Goal: Task Accomplishment & Management: Use online tool/utility

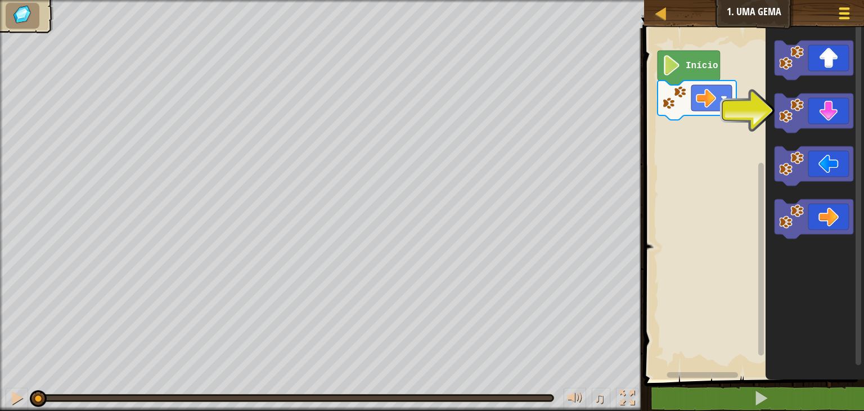
click at [838, 21] on div at bounding box center [843, 13] width 15 height 16
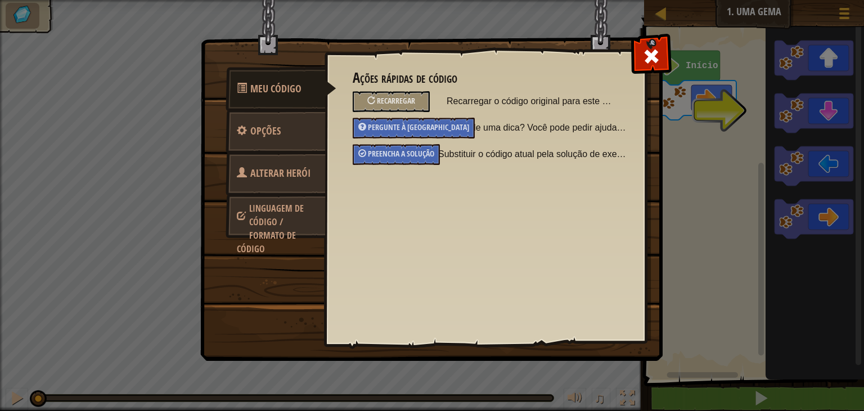
click at [267, 221] on font "Linguagem de código / Formato de código" at bounding box center [270, 228] width 67 height 53
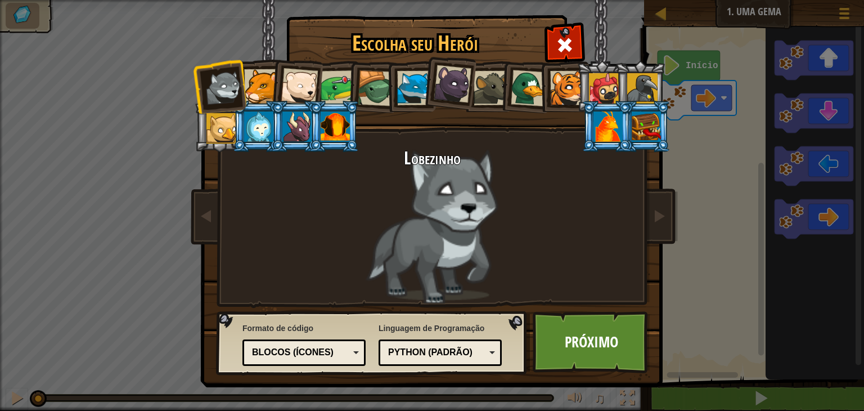
click at [337, 348] on div "Blocos (Ícones)" at bounding box center [300, 352] width 97 height 13
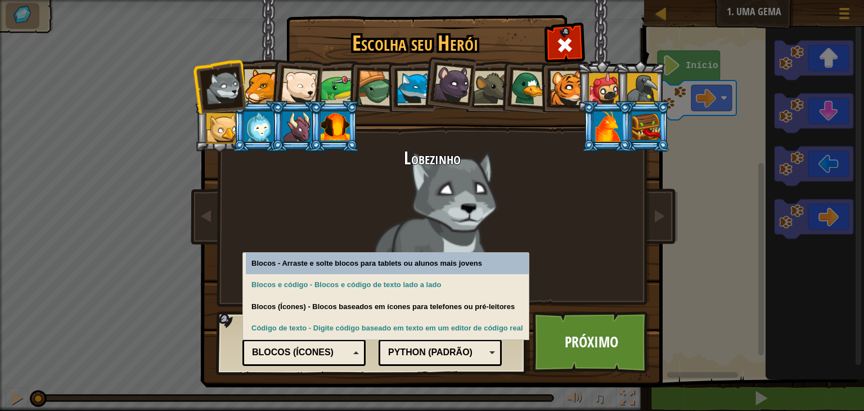
click at [337, 348] on div "Blocos (Ícones)" at bounding box center [300, 352] width 97 height 13
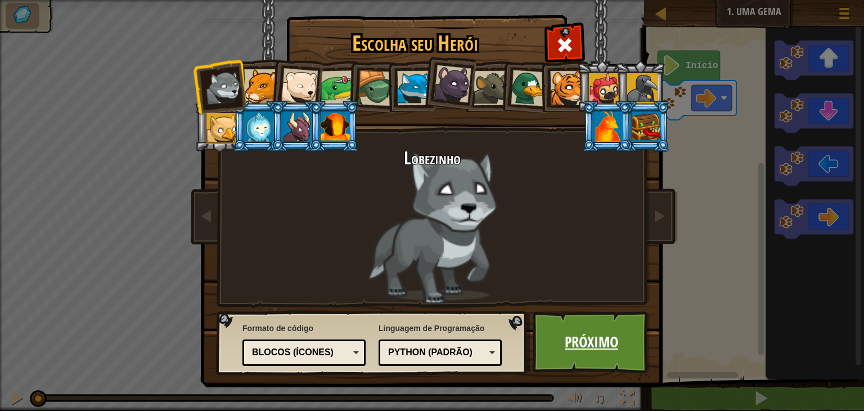
click at [597, 335] on font "Próximo" at bounding box center [591, 341] width 53 height 20
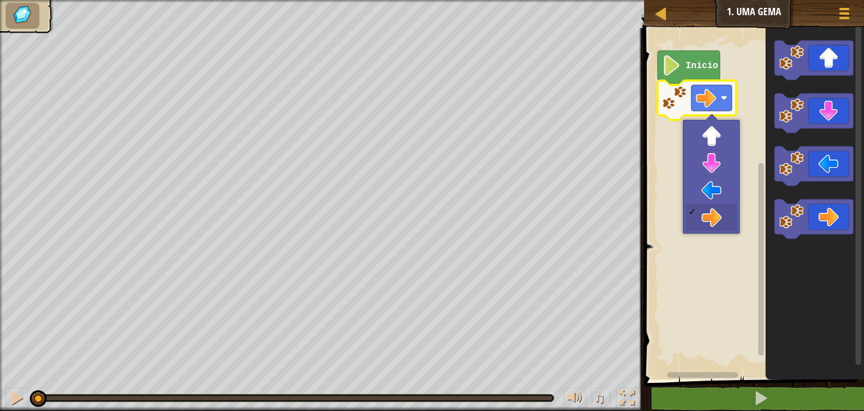
click at [705, 100] on image "Espaço de trabalho do Blockly" at bounding box center [706, 98] width 20 height 20
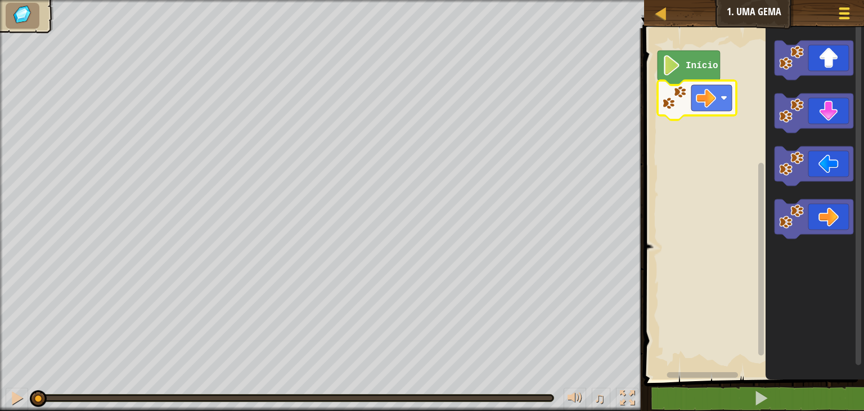
click at [837, 17] on div at bounding box center [843, 13] width 15 height 16
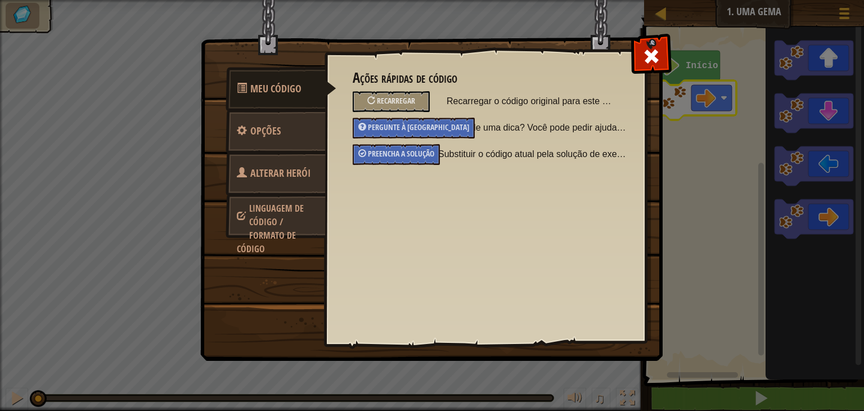
click at [265, 211] on font "Linguagem de código / Formato de código" at bounding box center [270, 228] width 67 height 53
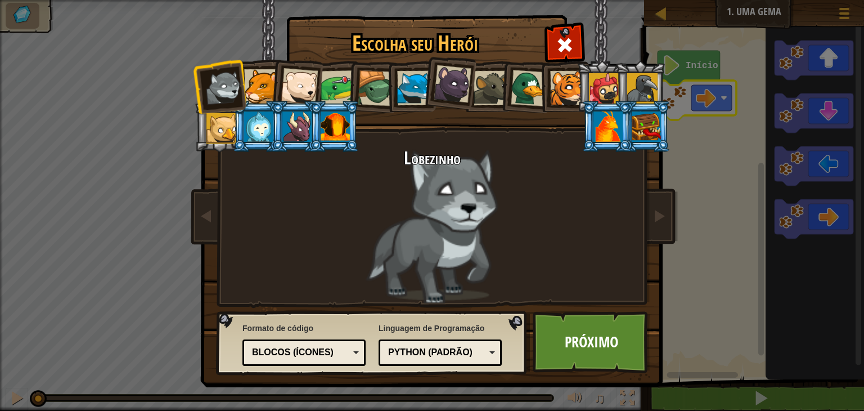
click at [341, 352] on div "Blocos (Ícones)" at bounding box center [300, 352] width 97 height 13
click at [454, 354] on font "Python (Padrão)" at bounding box center [430, 352] width 84 height 10
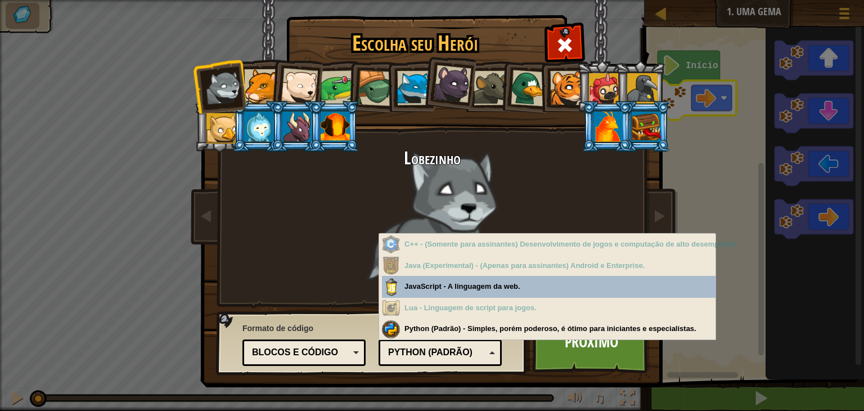
click at [454, 354] on font "Python (Padrão)" at bounding box center [430, 352] width 84 height 10
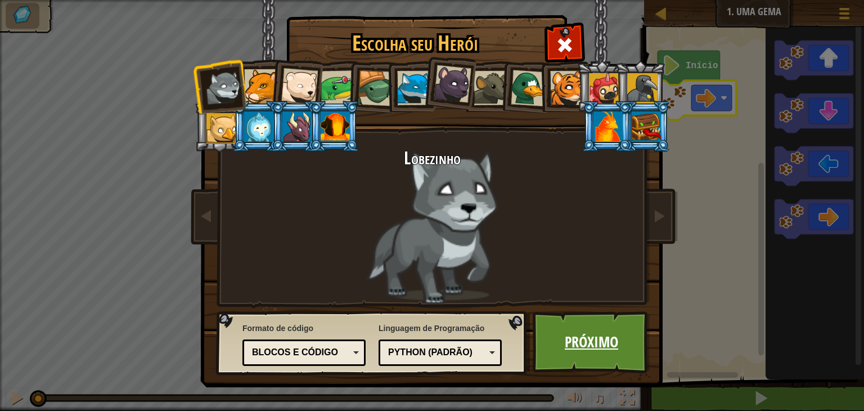
click at [580, 349] on font "Próximo" at bounding box center [591, 341] width 53 height 20
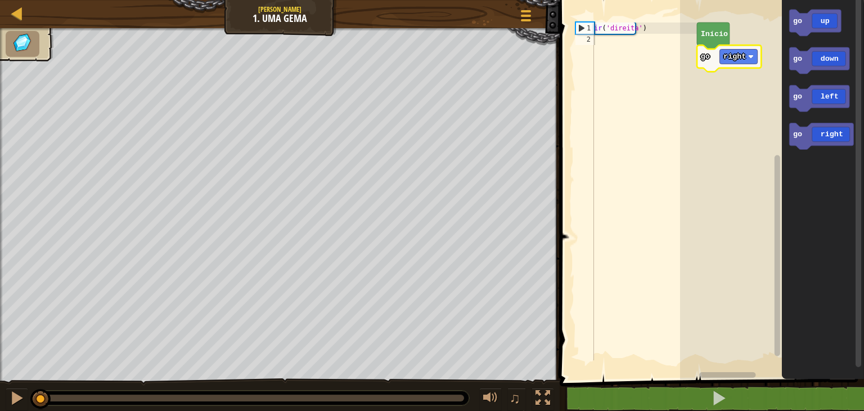
click at [743, 60] on text "right" at bounding box center [734, 56] width 22 height 8
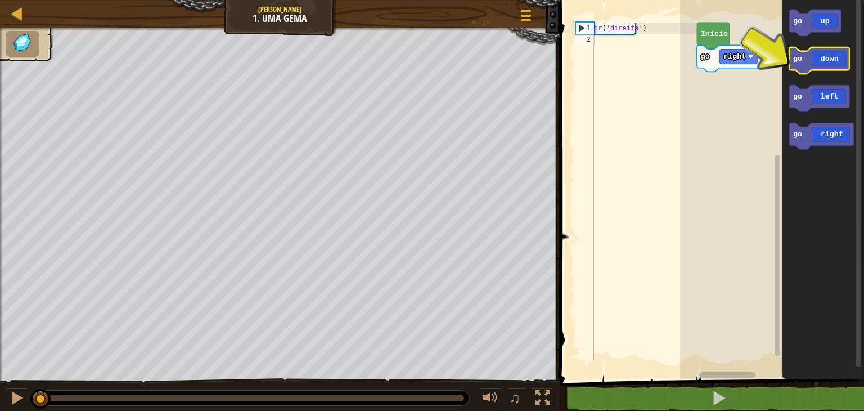
click at [814, 68] on icon "Espaço de trabalho do Blockly" at bounding box center [819, 60] width 60 height 26
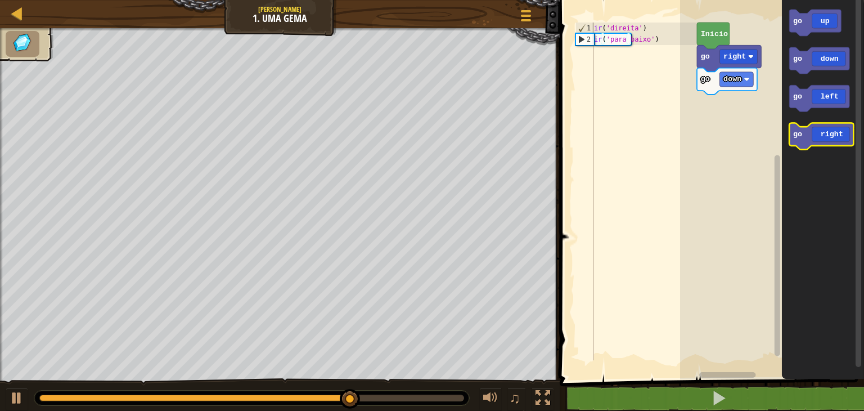
click at [797, 141] on icon "Espaço de trabalho do Blockly" at bounding box center [821, 136] width 64 height 26
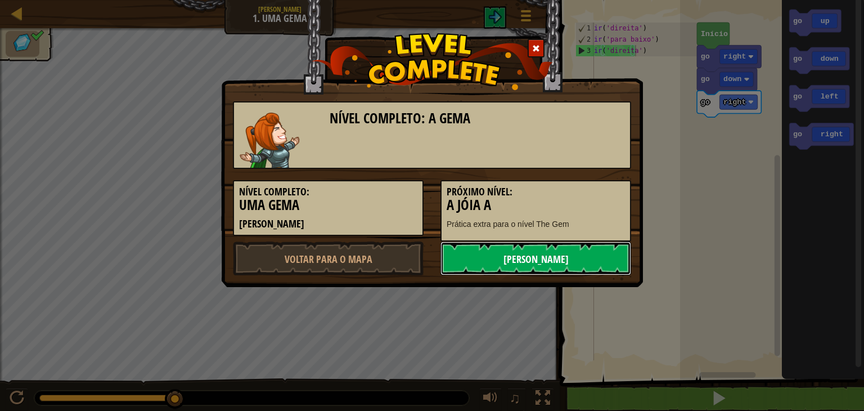
click at [529, 262] on font "[PERSON_NAME]" at bounding box center [535, 259] width 65 height 14
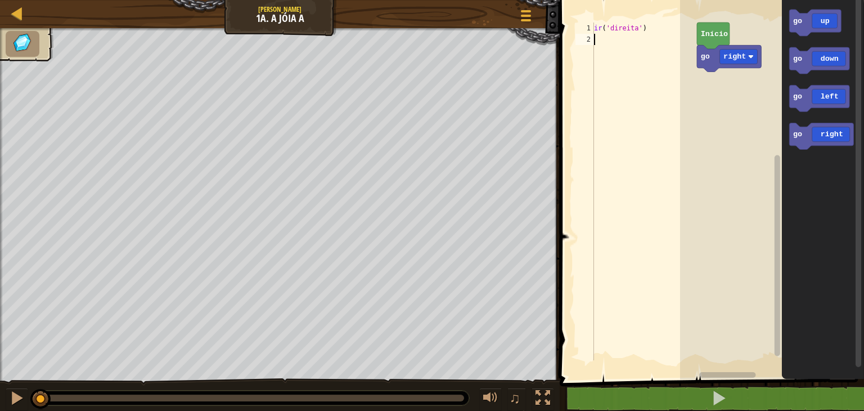
click at [624, 39] on div "ir ( 'direita' )" at bounding box center [644, 202] width 105 height 360
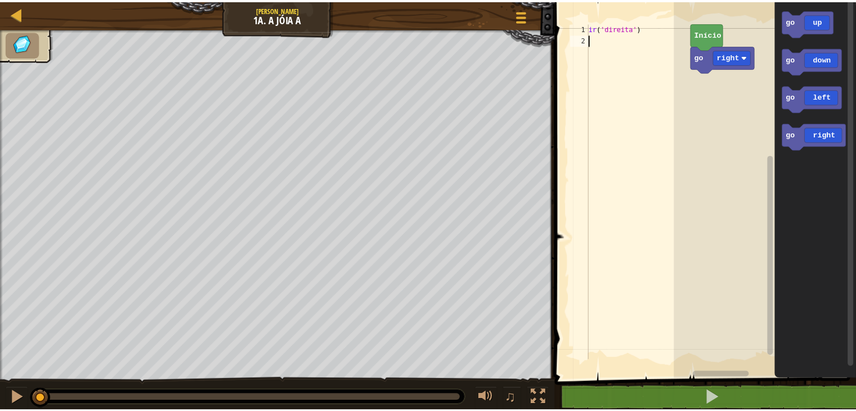
scroll to position [5, 0]
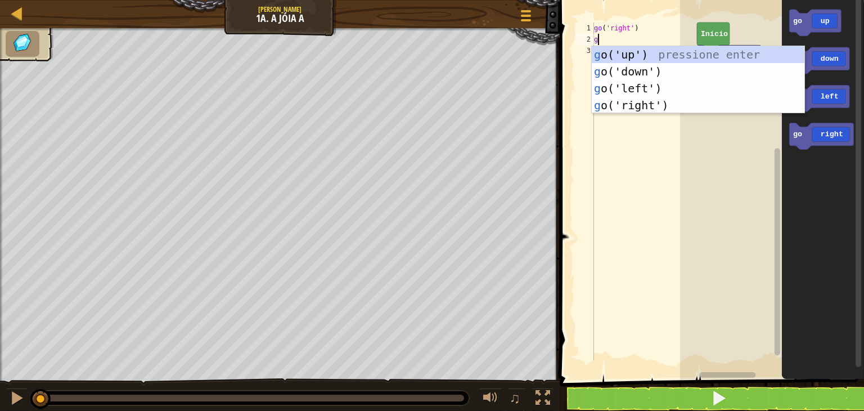
type textarea "go"
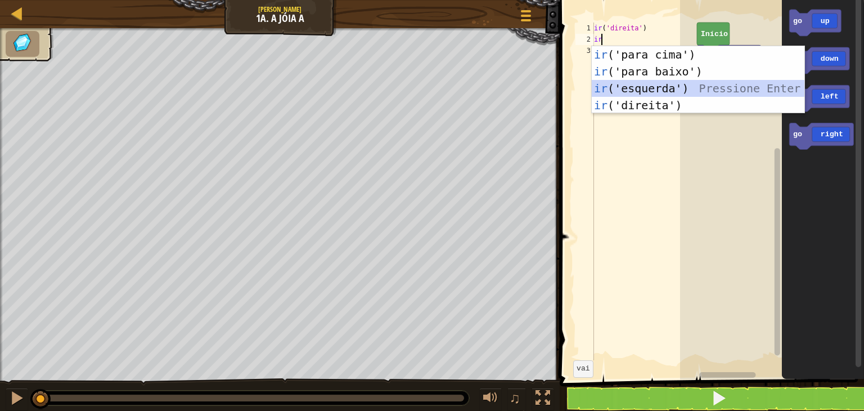
click at [662, 94] on div "ir ('para cima') pressionar enter ir ('para baixo') Pressione Enter ir ('esquer…" at bounding box center [698, 96] width 213 height 101
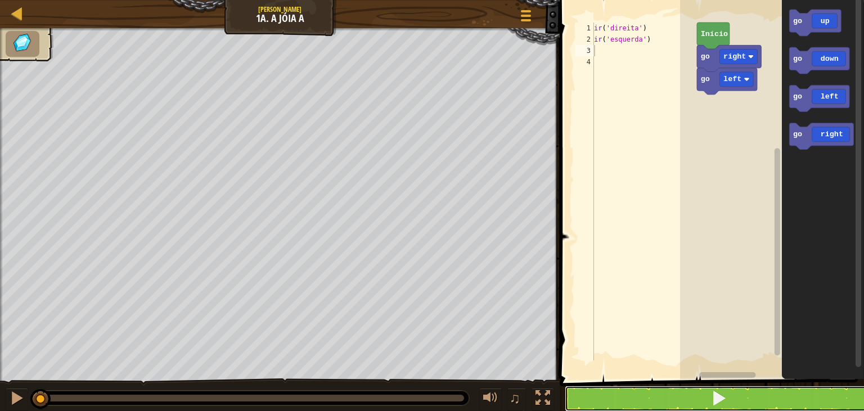
click at [699, 403] on button at bounding box center [719, 398] width 308 height 26
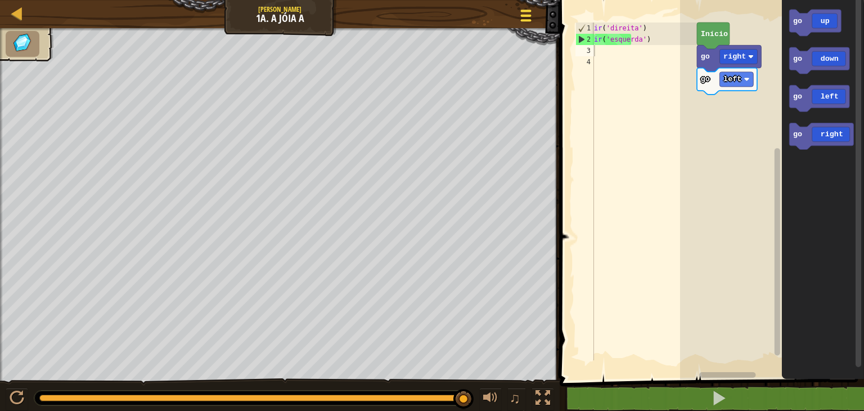
click at [527, 15] on span at bounding box center [526, 16] width 11 height 2
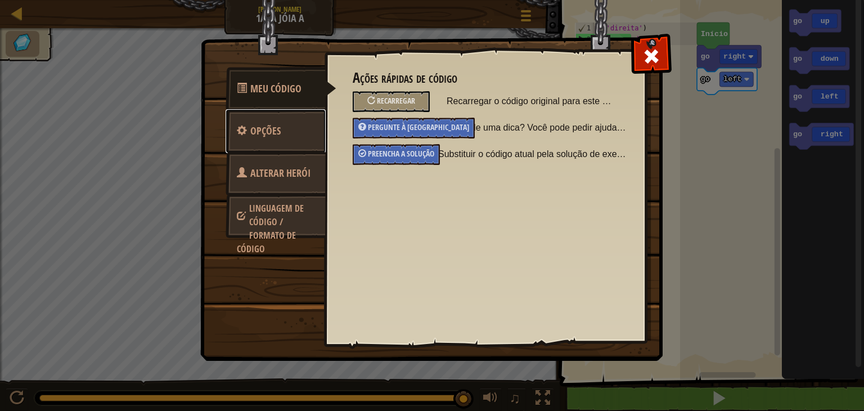
click at [256, 132] on font "Opções" at bounding box center [265, 131] width 30 height 14
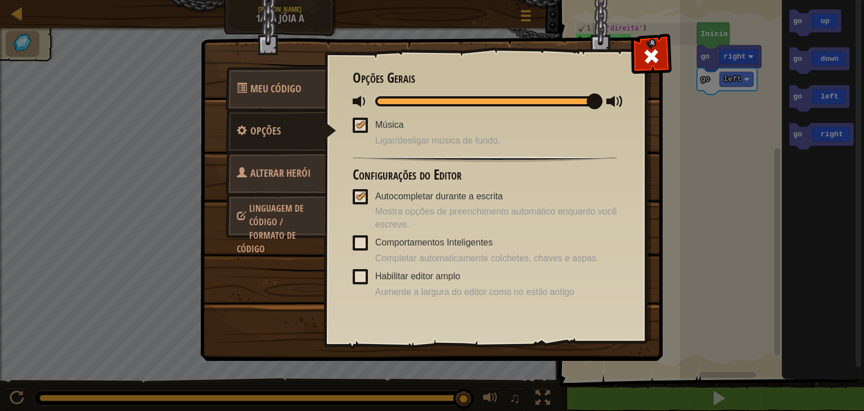
click at [292, 177] on font "Alterar Herói" at bounding box center [280, 173] width 60 height 14
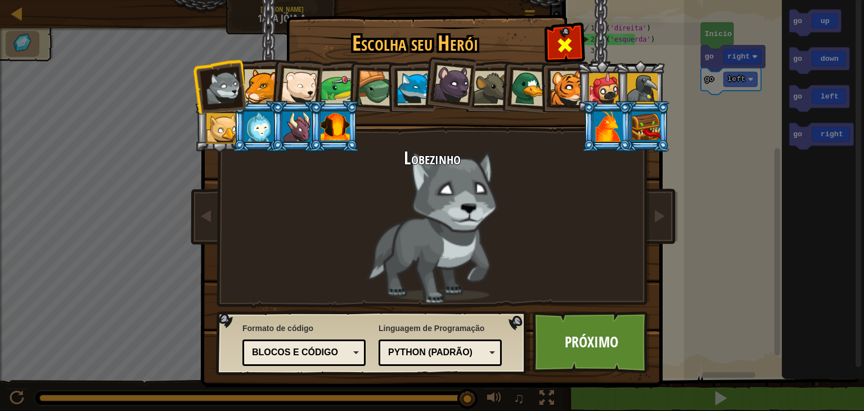
click at [569, 53] on span at bounding box center [565, 45] width 18 height 18
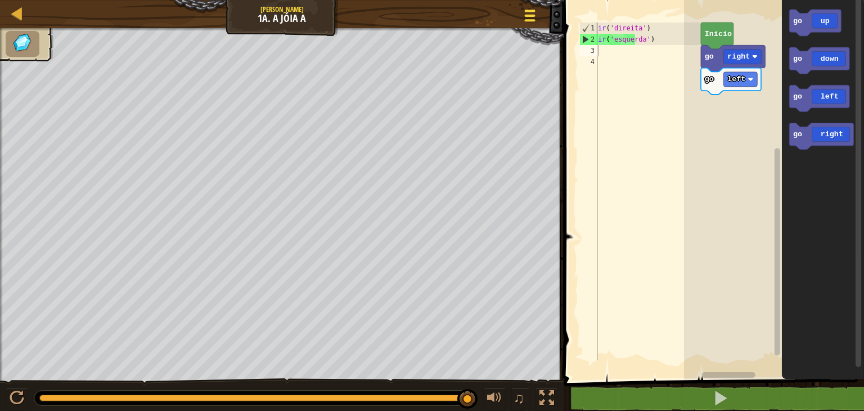
click at [525, 19] on div at bounding box center [530, 15] width 15 height 16
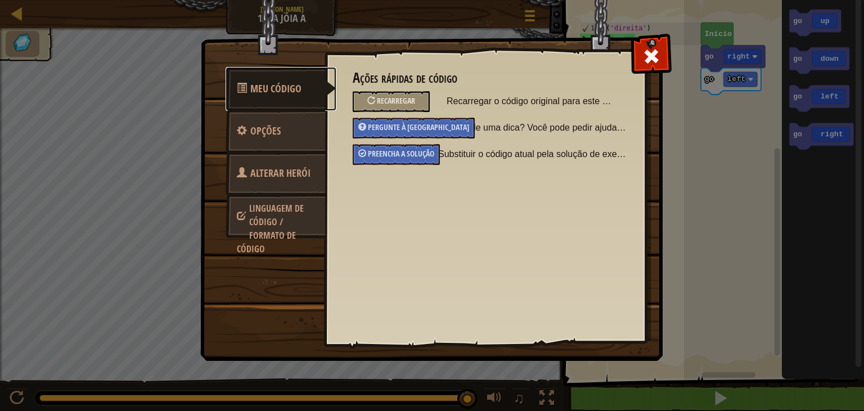
click at [295, 83] on font "Meu Código" at bounding box center [275, 89] width 51 height 14
click at [284, 129] on link "Opções" at bounding box center [276, 131] width 100 height 44
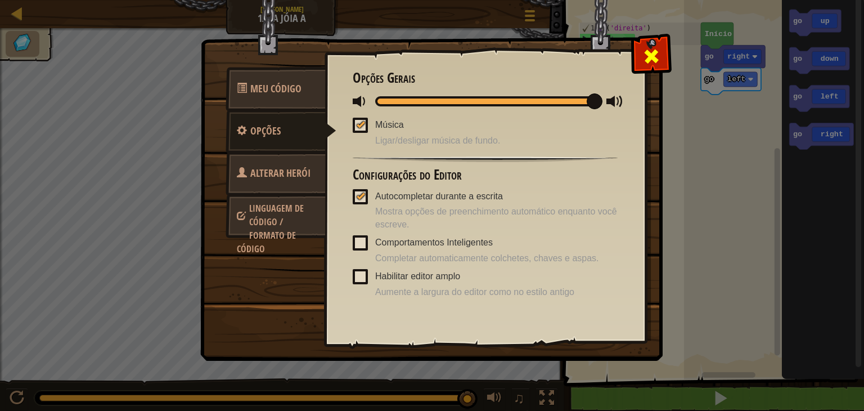
click at [656, 54] on span at bounding box center [651, 56] width 18 height 18
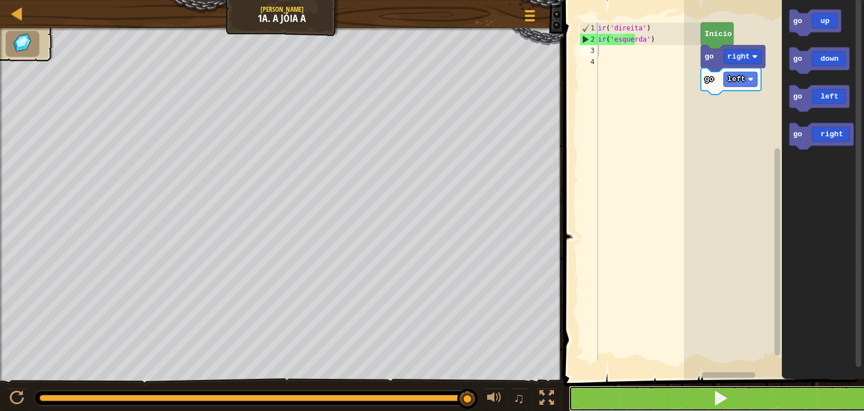
click at [724, 395] on span at bounding box center [721, 398] width 16 height 16
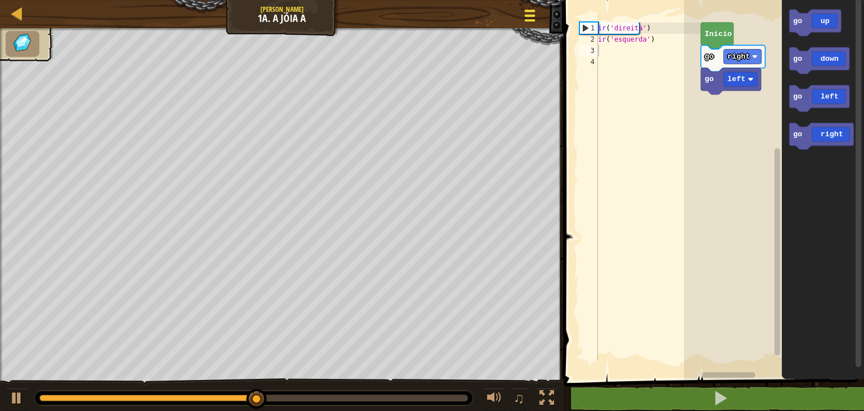
click at [531, 17] on div at bounding box center [530, 15] width 15 height 16
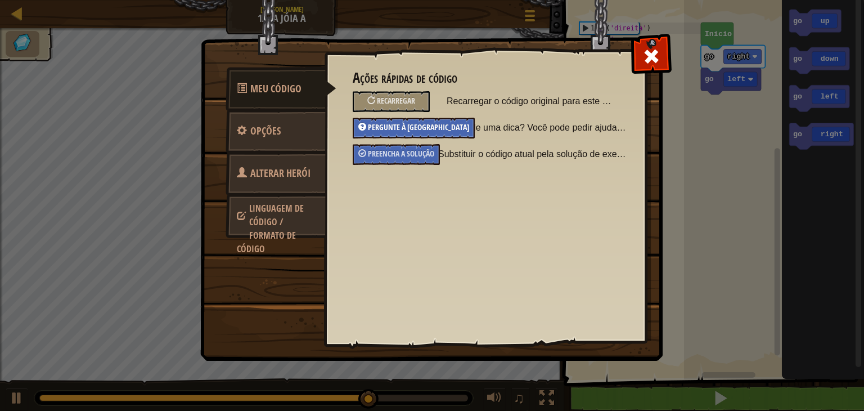
click at [401, 124] on font "Pergunte à [GEOGRAPHIC_DATA]" at bounding box center [418, 126] width 101 height 11
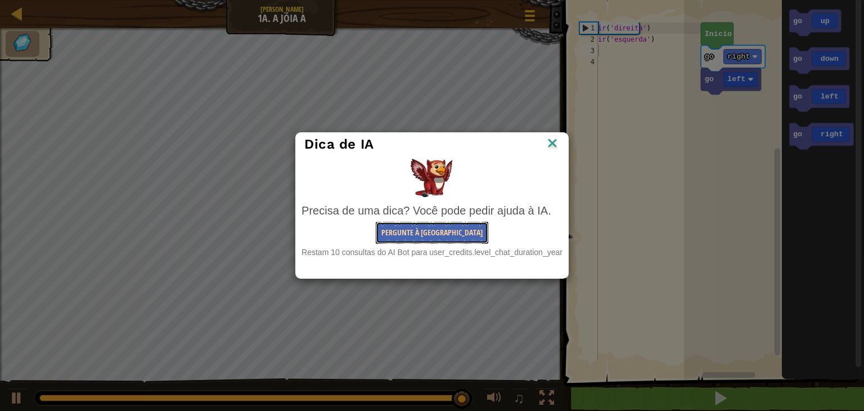
click at [428, 233] on font "Pergunte à [GEOGRAPHIC_DATA]" at bounding box center [431, 232] width 101 height 11
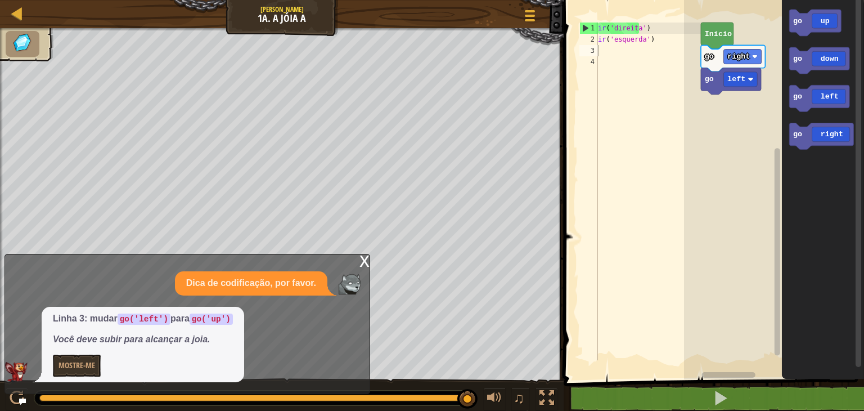
click at [362, 264] on font "x" at bounding box center [364, 259] width 10 height 23
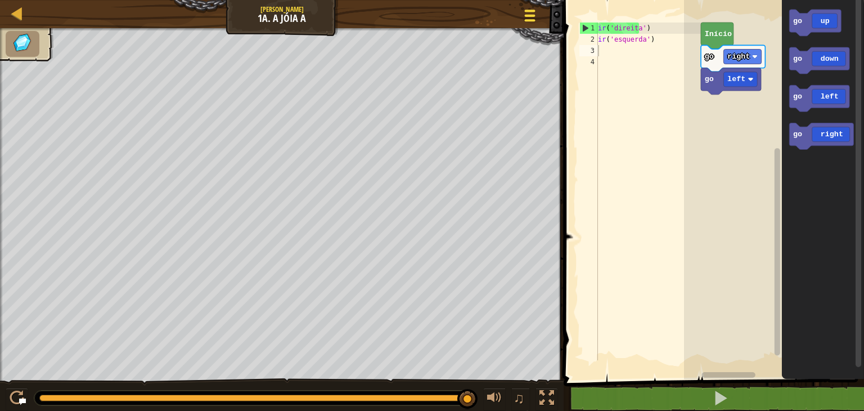
click at [525, 18] on div at bounding box center [530, 15] width 15 height 16
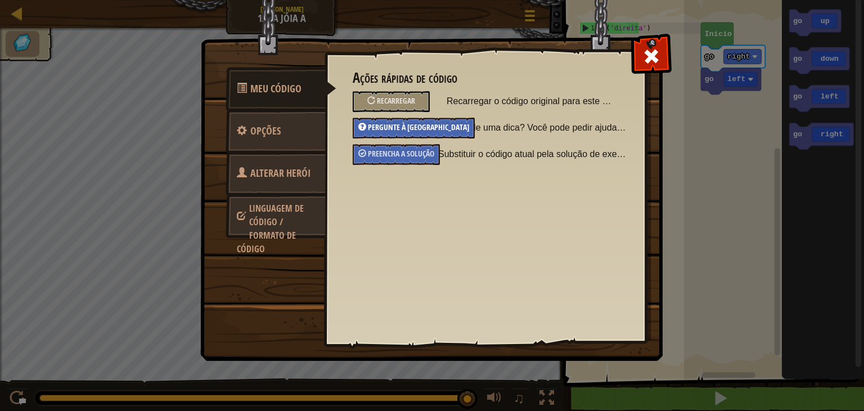
click at [400, 130] on font "Pergunte à [GEOGRAPHIC_DATA]" at bounding box center [418, 126] width 101 height 11
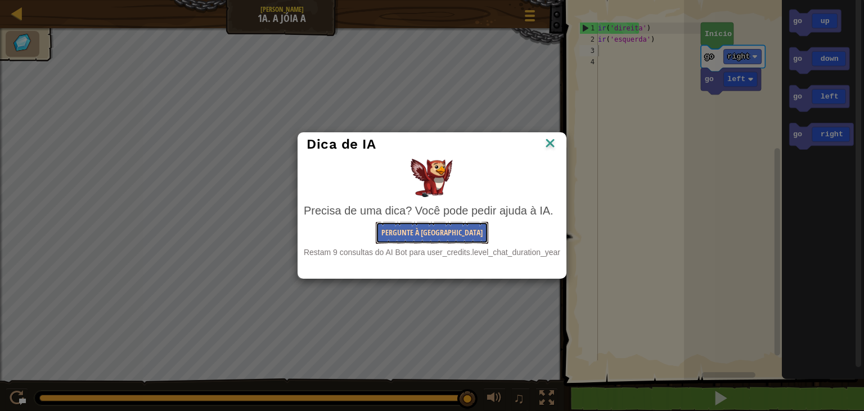
click at [424, 230] on font "Pergunte à [GEOGRAPHIC_DATA]" at bounding box center [431, 232] width 101 height 11
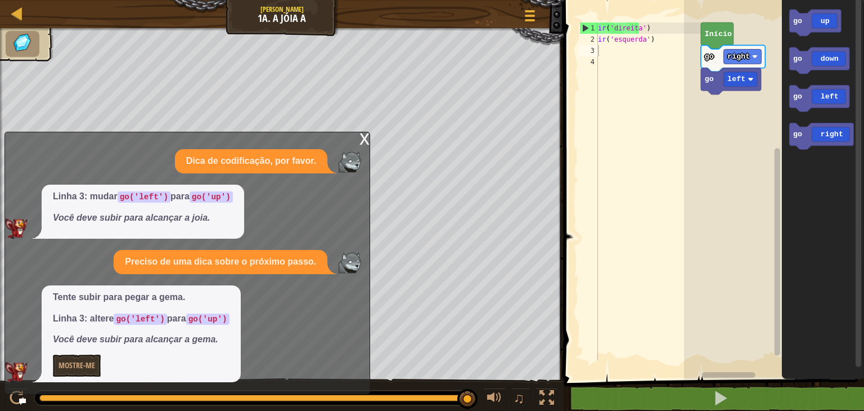
click at [364, 138] on font "x" at bounding box center [364, 137] width 10 height 23
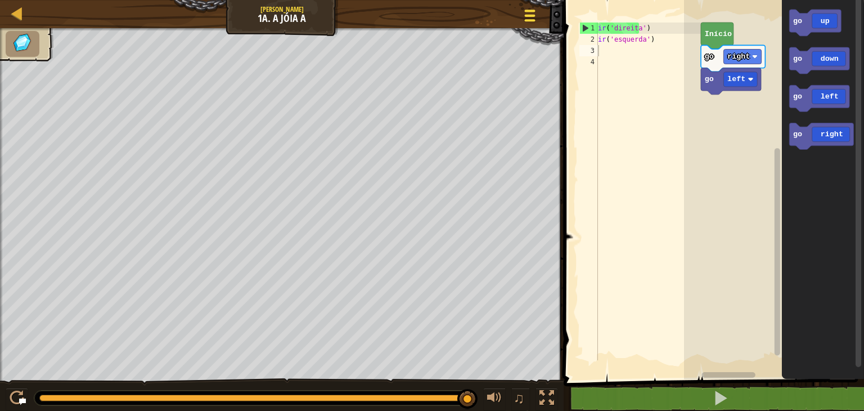
click at [529, 21] on div at bounding box center [530, 15] width 15 height 16
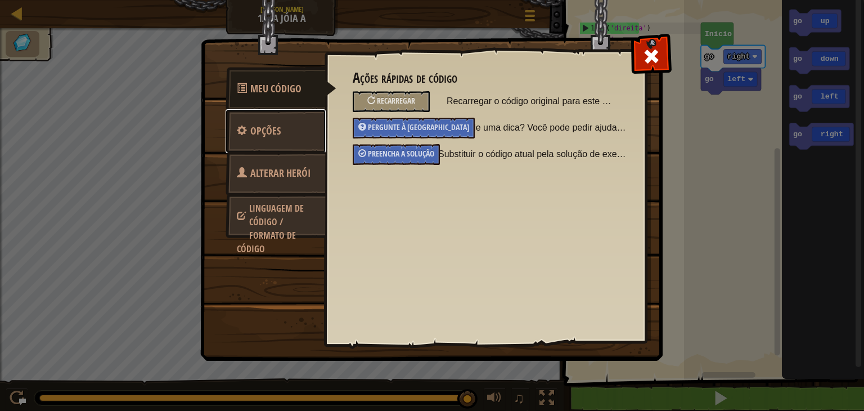
click at [270, 133] on font "Opções" at bounding box center [265, 131] width 30 height 14
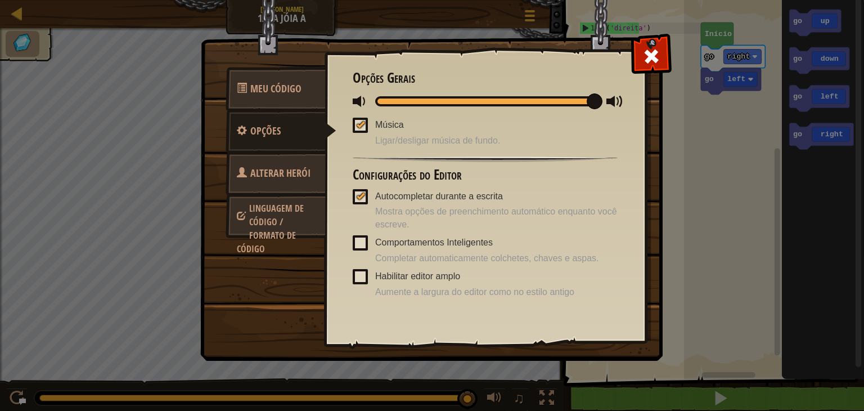
click at [255, 178] on font "Alterar Herói" at bounding box center [280, 173] width 60 height 14
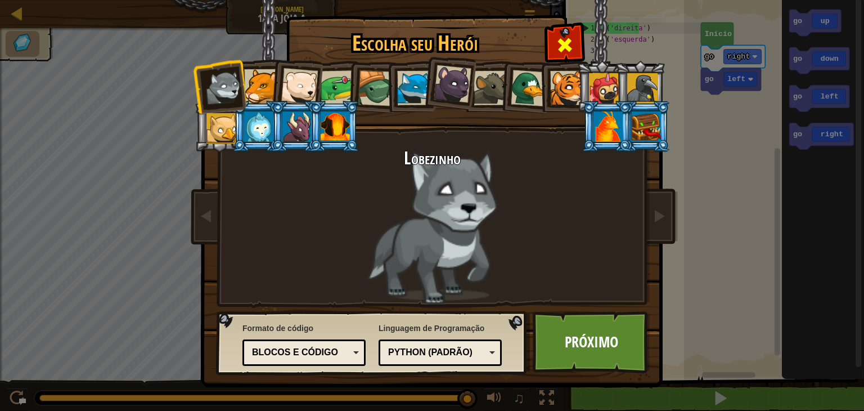
click at [560, 47] on span at bounding box center [565, 45] width 18 height 18
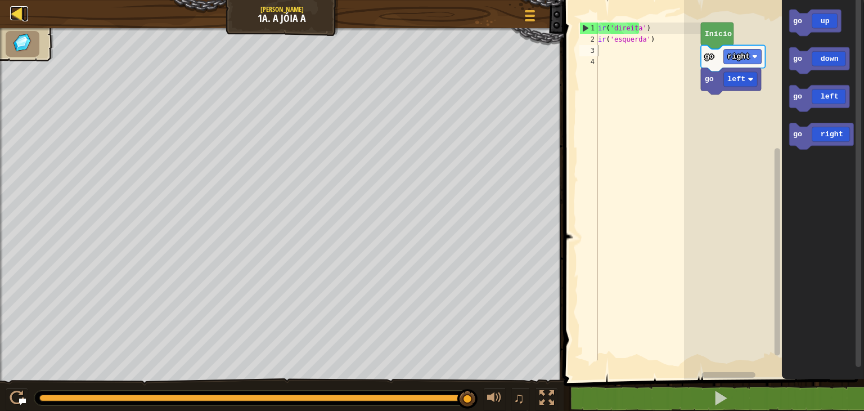
click at [14, 15] on div at bounding box center [17, 13] width 14 height 14
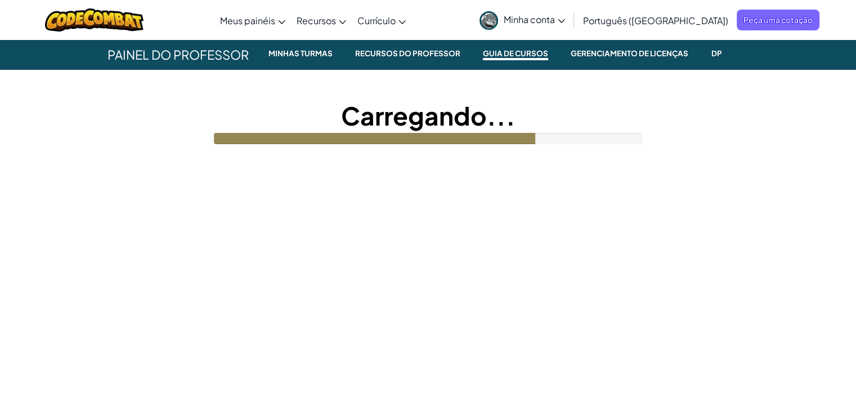
click at [570, 25] on link "Minha conta" at bounding box center [522, 19] width 97 height 35
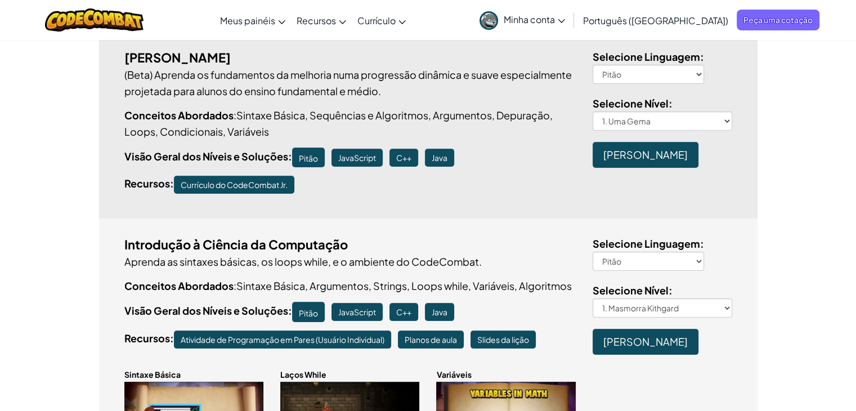
scroll to position [160, 0]
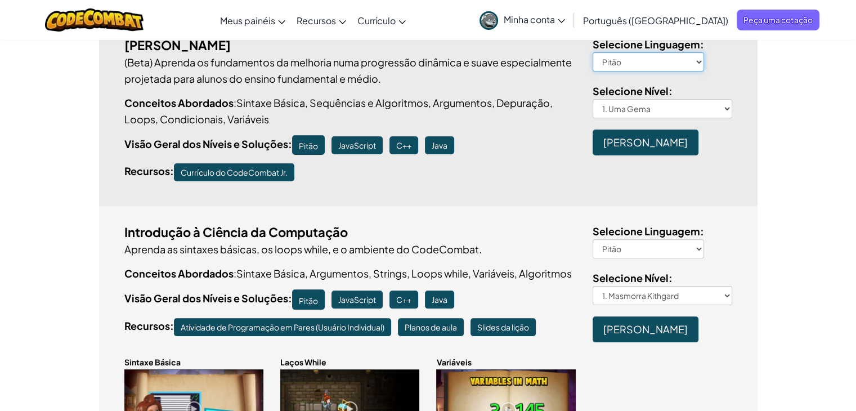
click at [678, 54] on select "Pitão JavaScript C++ Java" at bounding box center [647, 61] width 111 height 19
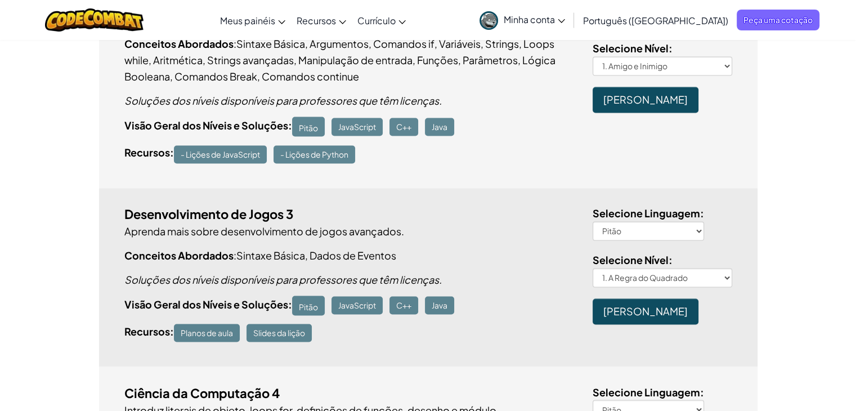
scroll to position [0, 0]
